Goal: Information Seeking & Learning: Learn about a topic

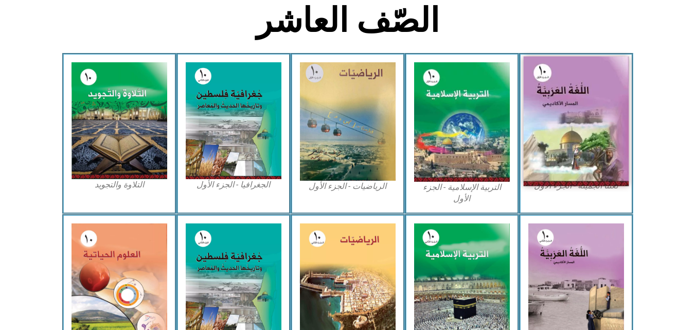
scroll to position [267, 0]
click at [548, 146] on img at bounding box center [575, 122] width 105 height 130
click at [598, 167] on img at bounding box center [575, 122] width 105 height 130
click at [594, 162] on img at bounding box center [575, 122] width 105 height 130
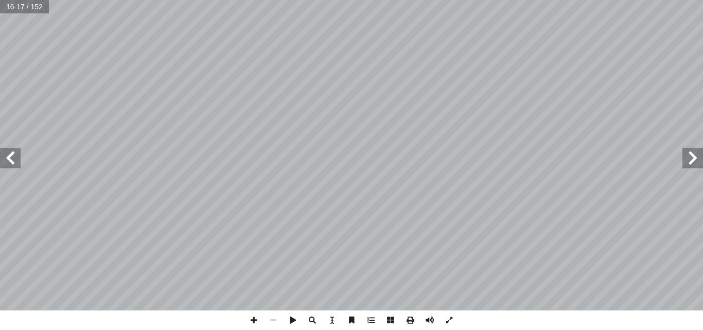
click at [694, 160] on span at bounding box center [692, 158] width 21 height 21
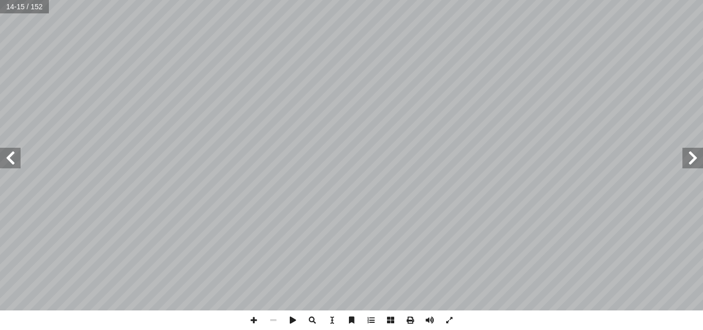
click at [694, 160] on span at bounding box center [692, 158] width 21 height 21
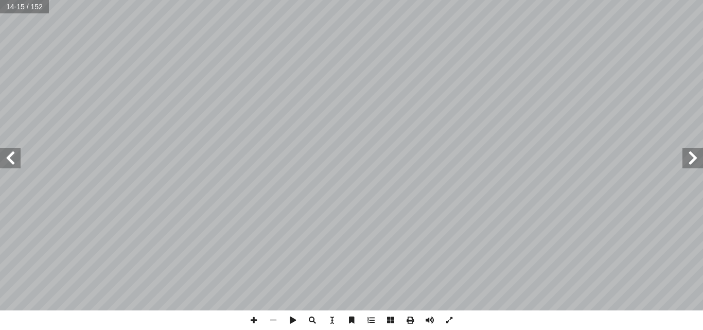
click at [694, 160] on span at bounding box center [692, 158] width 21 height 21
click at [695, 150] on span at bounding box center [692, 158] width 21 height 21
click at [13, 150] on span at bounding box center [10, 158] width 21 height 21
